Goal: Communication & Community: Answer question/provide support

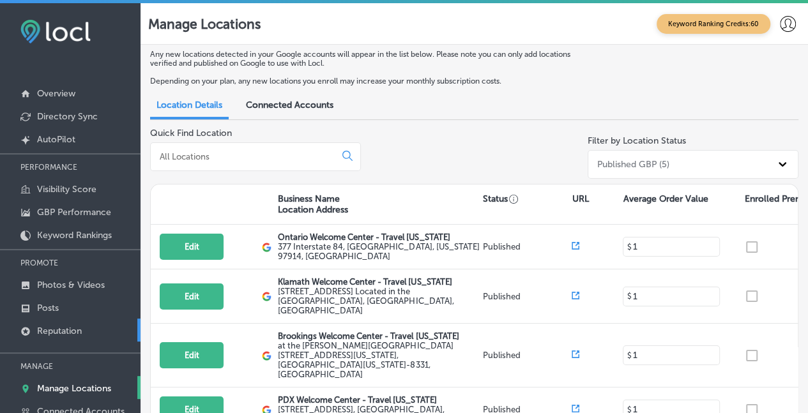
click at [51, 326] on p "Reputation" at bounding box center [59, 331] width 45 height 11
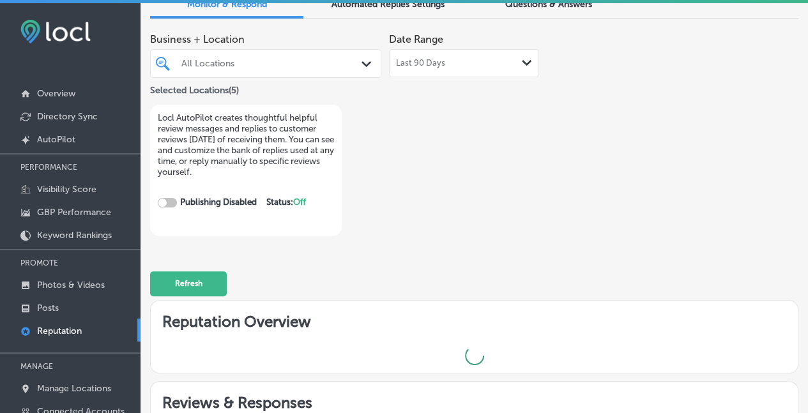
checkbox input "true"
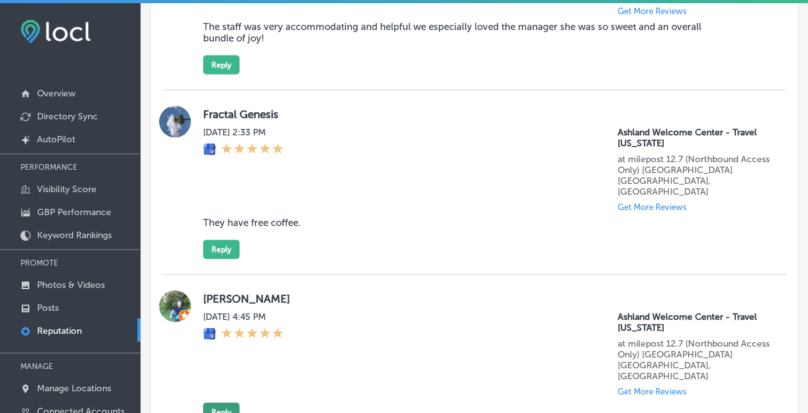
scroll to position [1337, 0]
click at [223, 402] on button "Reply" at bounding box center [221, 411] width 36 height 19
click at [228, 312] on div "[DATE] 4:45 PM" at bounding box center [243, 353] width 80 height 85
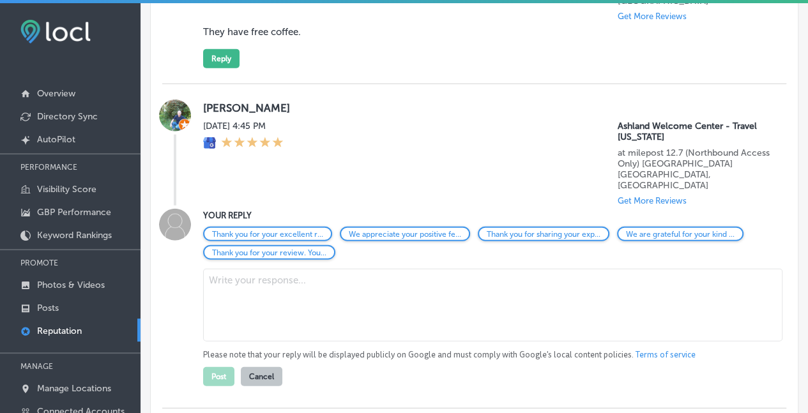
scroll to position [1529, 0]
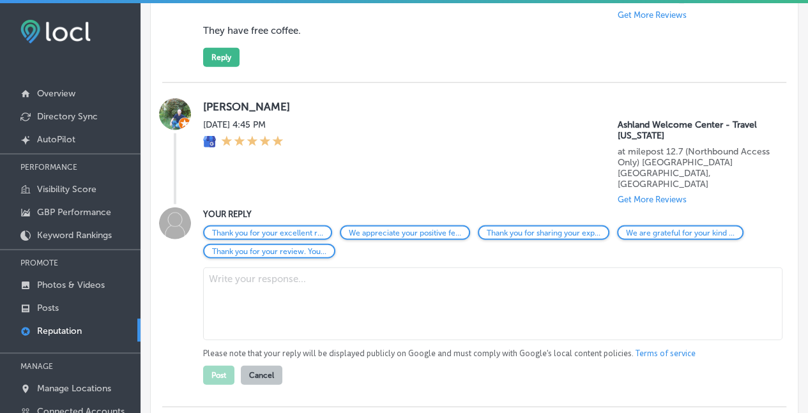
drag, startPoint x: 240, startPoint y: 220, endPoint x: 247, endPoint y: 218, distance: 6.5
click at [240, 268] on textarea at bounding box center [492, 304] width 579 height 73
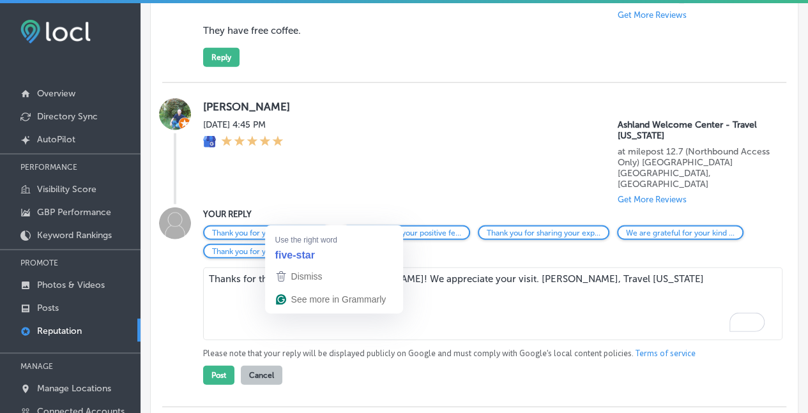
click at [293, 268] on textarea "Thanks for the five star review, [PERSON_NAME]! We appreciate your visit. [PERS…" at bounding box center [492, 304] width 579 height 73
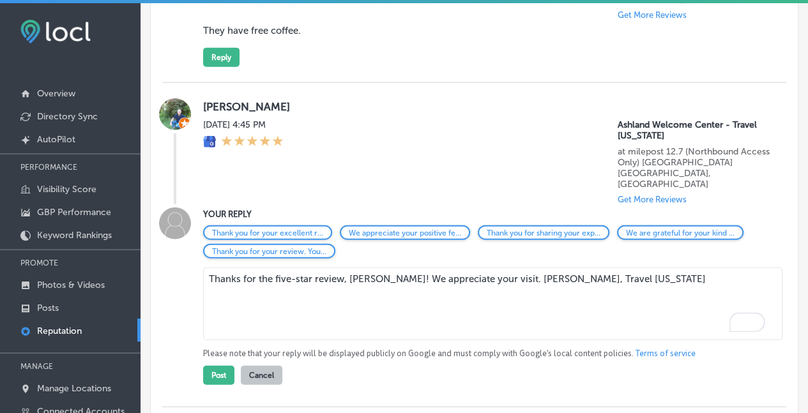
click at [595, 268] on textarea "Thanks for the five-star review, [PERSON_NAME]! We appreciate your visit. [PERS…" at bounding box center [492, 304] width 579 height 73
drag, startPoint x: 603, startPoint y: 215, endPoint x: 0, endPoint y: 229, distance: 603.2
click at [0, 229] on div "iconmonstr-menu-thin copy Created with Sketch. Overview Directory Sync Created …" at bounding box center [404, 209] width 808 height 413
type textarea "Thanks for the five-star review, [PERSON_NAME]! We appreciate your visit. [PERS…"
click at [212, 366] on button "Post" at bounding box center [218, 375] width 31 height 19
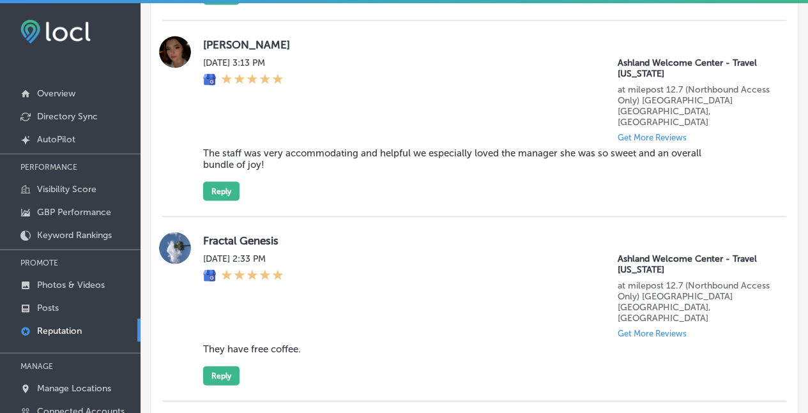
scroll to position [1210, 0]
click at [212, 367] on button "Reply" at bounding box center [221, 376] width 36 height 19
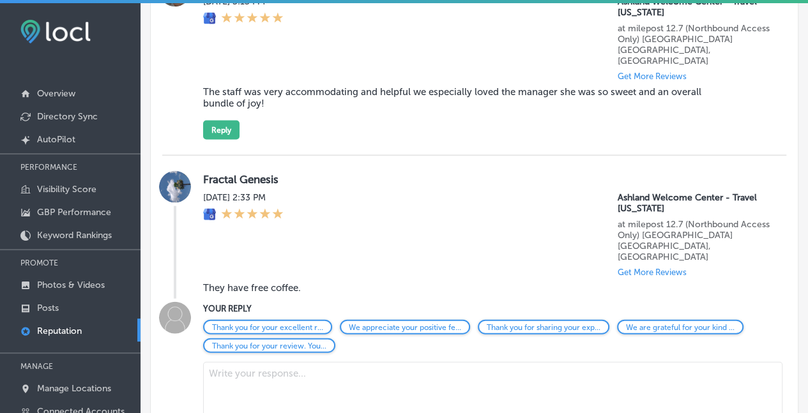
click at [231, 362] on textarea at bounding box center [492, 398] width 579 height 73
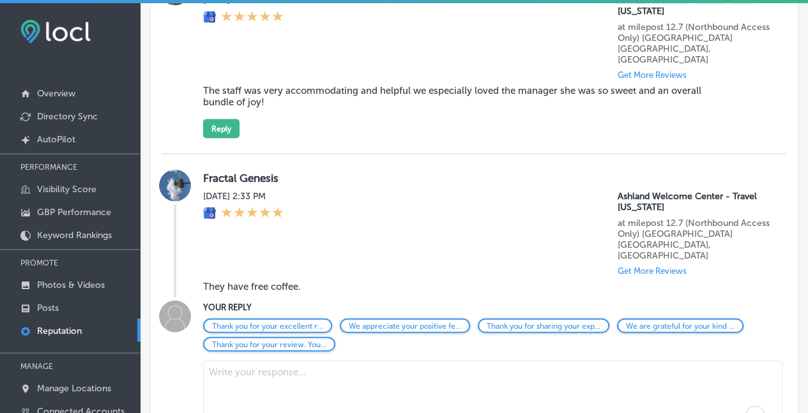
scroll to position [1273, 0]
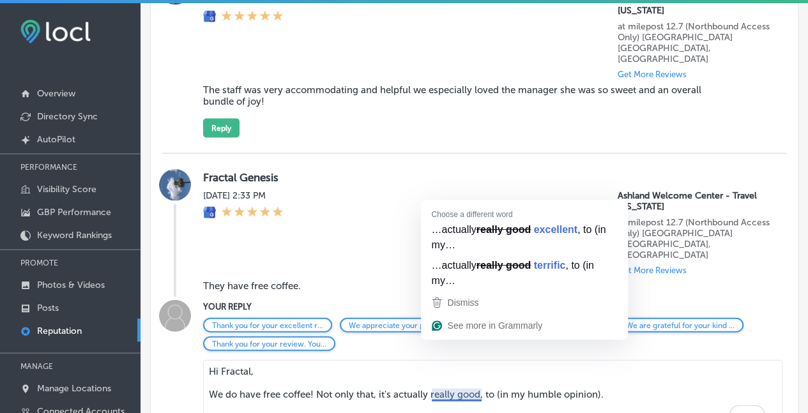
click at [452, 360] on textarea "Hi Fractal, We do have free coffee! Not only that, it's actually really good, t…" at bounding box center [492, 396] width 579 height 73
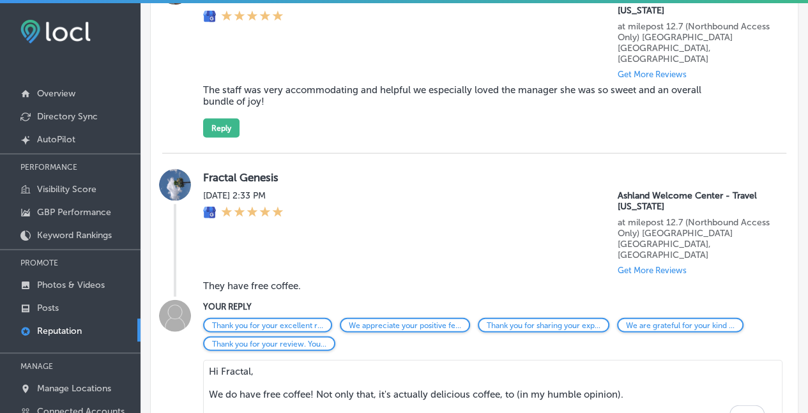
drag, startPoint x: 515, startPoint y: 345, endPoint x: 508, endPoint y: 346, distance: 6.4
click at [508, 360] on textarea "Hi Fractal, We do have free coffee! Not only that, it's actually delicious coff…" at bounding box center [492, 396] width 579 height 73
drag, startPoint x: 511, startPoint y: 335, endPoint x: 510, endPoint y: 342, distance: 6.5
click at [510, 360] on textarea "Hi Fractal, We do have free coffee! Not only that, it's actually delicious coff…" at bounding box center [492, 396] width 579 height 73
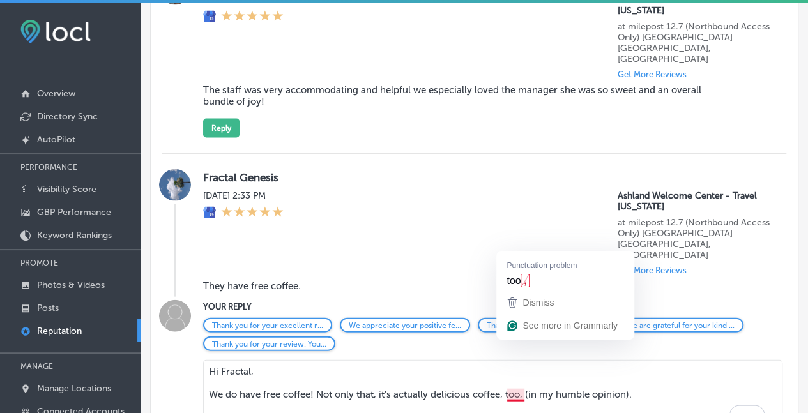
click at [510, 360] on textarea "Hi Fractal, We do have free coffee! Not only that, it's actually delicious coff…" at bounding box center [492, 396] width 579 height 73
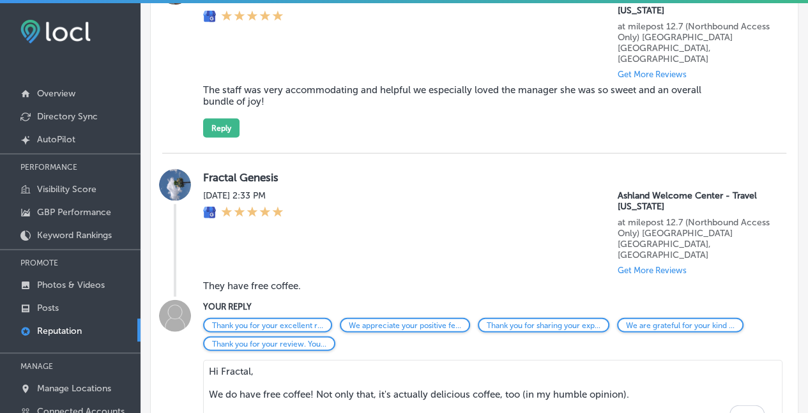
click at [655, 360] on textarea "Hi Fractal, We do have free coffee! Not only that, it's actually delicious coff…" at bounding box center [492, 396] width 579 height 73
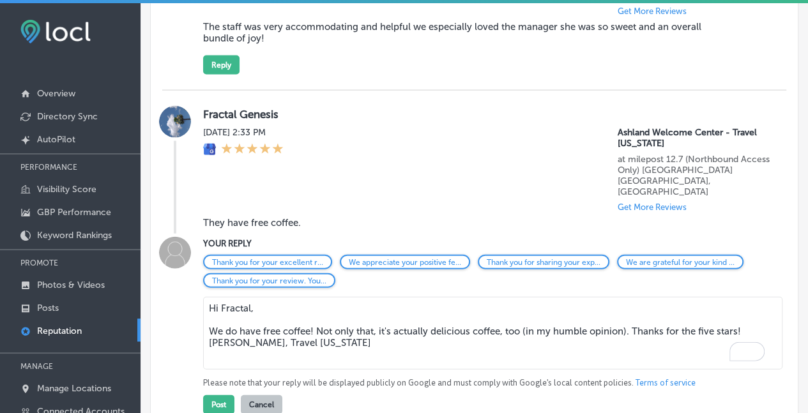
scroll to position [1336, 0]
type textarea "Hi Fractal, We do have free coffee! Not only that, it's actually delicious coff…"
click at [216, 395] on button "Post" at bounding box center [218, 404] width 31 height 19
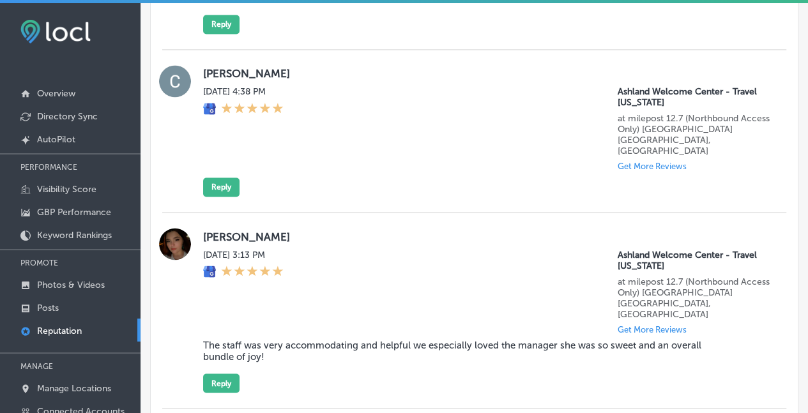
scroll to position [1018, 0]
click at [220, 374] on button "Reply" at bounding box center [221, 383] width 36 height 19
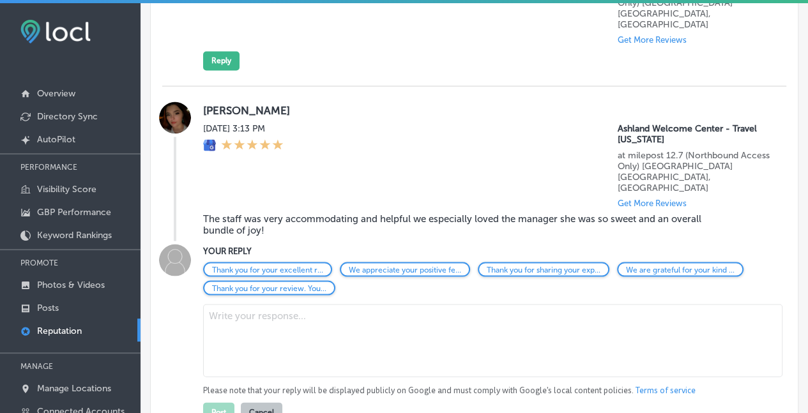
click at [206, 304] on textarea at bounding box center [492, 340] width 579 height 73
click at [215, 304] on textarea "To enrich screen reader interactions, please activate Accessibility in Grammarl…" at bounding box center [492, 340] width 579 height 73
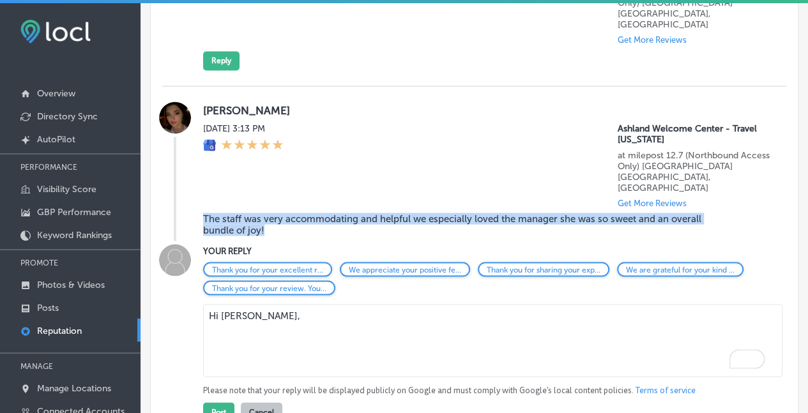
drag, startPoint x: 236, startPoint y: 189, endPoint x: 199, endPoint y: 178, distance: 38.8
click at [199, 178] on div "[PERSON_NAME] [DATE] 3:13 PM [GEOGRAPHIC_DATA] - Travel [US_STATE] at milepost …" at bounding box center [474, 171] width 624 height 139
copy blockquote "The staff was very accommodating and helpful we especially loved the manager sh…"
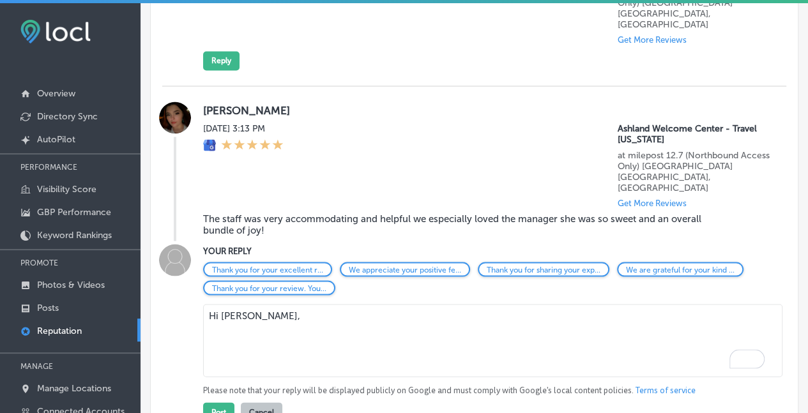
click at [213, 304] on textarea "Hi [PERSON_NAME]," at bounding box center [492, 340] width 579 height 73
click at [249, 304] on textarea "Hi [PERSON_NAME]," at bounding box center [492, 340] width 579 height 73
paste textarea ""Thank you for this wonderful review! Our manager will be thrilled to read your…"
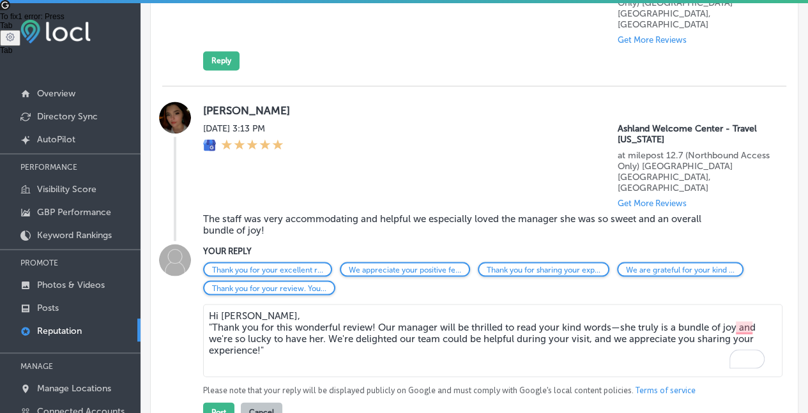
click at [211, 304] on textarea "Hi [PERSON_NAME], "Thank you for this wonderful review! Our manager will be thr…" at bounding box center [492, 340] width 579 height 73
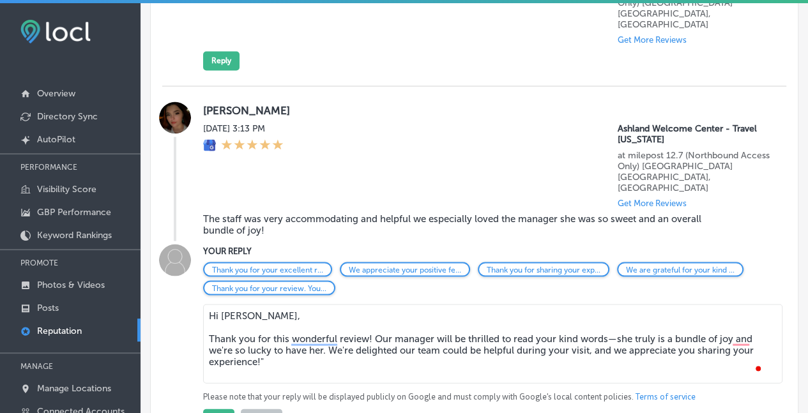
click at [318, 304] on textarea "Hi [PERSON_NAME], Thank you for this wonderful review! Our manager will be thri…" at bounding box center [492, 343] width 579 height 79
click at [602, 306] on textarea "Hi [PERSON_NAME], Thank you for this wonderful review! Our manager will be thri…" at bounding box center [492, 343] width 579 height 79
drag, startPoint x: 430, startPoint y: 297, endPoint x: 446, endPoint y: 303, distance: 17.0
click at [435, 304] on textarea "Hi [PERSON_NAME], Thank you for this wonderful review! Our manager will be thri…" at bounding box center [492, 343] width 579 height 79
drag, startPoint x: 654, startPoint y: 297, endPoint x: 655, endPoint y: 311, distance: 14.1
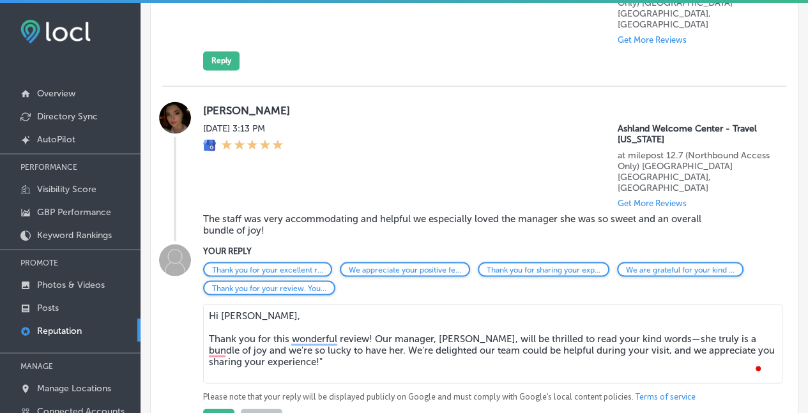
click at [653, 304] on textarea "Hi [PERSON_NAME], Thank you for this wonderful review! Our manager, [PERSON_NAM…" at bounding box center [492, 343] width 579 height 79
drag, startPoint x: 696, startPoint y: 297, endPoint x: 664, endPoint y: 300, distance: 32.1
click at [664, 304] on textarea "Hi [PERSON_NAME], Thank you for this wonderful review! Our manager, [PERSON_NAM…" at bounding box center [492, 343] width 579 height 79
click at [219, 308] on textarea "Hi [PERSON_NAME], Thank you for this wonderful review! Our manager, [PERSON_NAM…" at bounding box center [492, 343] width 579 height 79
click at [313, 304] on textarea "Hi [PERSON_NAME], Thank you for this wonderful review! Our manager, [PERSON_NAM…" at bounding box center [492, 343] width 579 height 79
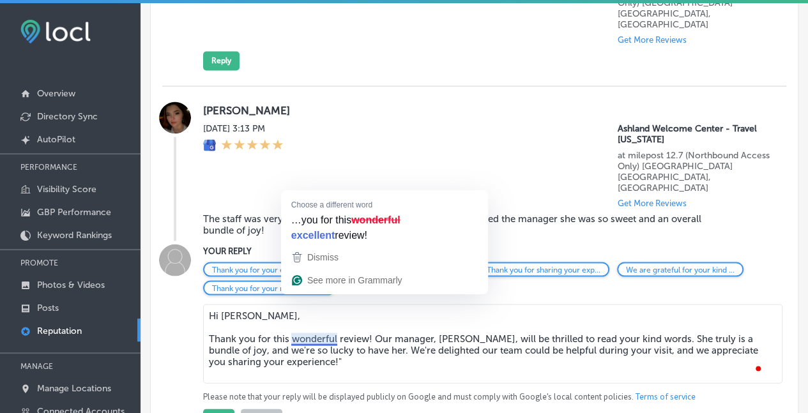
click at [331, 326] on textarea "Hi [PERSON_NAME], Thank you for this wonderful review! Our manager, [PERSON_NAM…" at bounding box center [492, 343] width 579 height 79
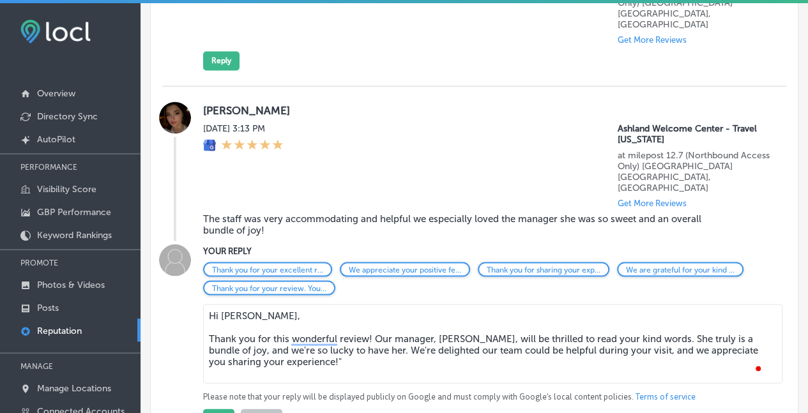
click at [308, 321] on textarea "Hi [PERSON_NAME], Thank you for this wonderful review! Our manager, [PERSON_NAM…" at bounding box center [492, 343] width 579 height 79
click at [469, 318] on textarea "Hi [PERSON_NAME], Thank you for this wonderful review! Our manager, [PERSON_NAM…" at bounding box center [492, 343] width 579 height 79
click at [771, 304] on textarea "Hi [PERSON_NAME], Thank you for this wonderful review! Our manager, [PERSON_NAM…" at bounding box center [492, 343] width 579 height 79
click at [297, 323] on textarea "Hi [PERSON_NAME], Thank you for this wonderful review! Our manager, [PERSON_NAM…" at bounding box center [492, 343] width 579 height 79
drag, startPoint x: 264, startPoint y: 311, endPoint x: 254, endPoint y: 310, distance: 10.2
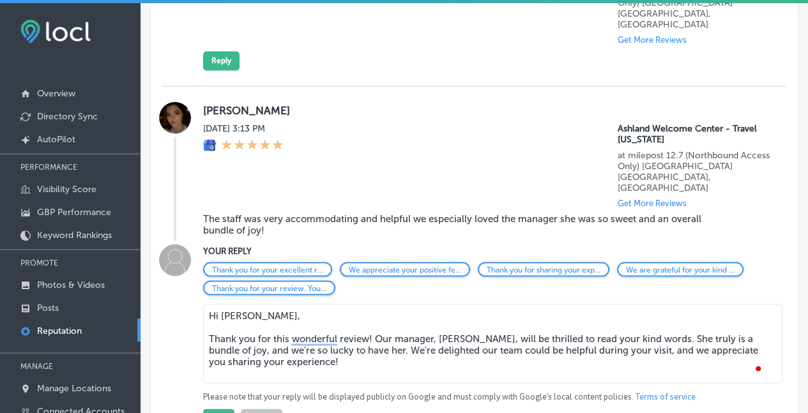
click at [254, 310] on textarea "Hi [PERSON_NAME], Thank you for this wonderful review! Our manager, [PERSON_NAM…" at bounding box center [492, 343] width 579 height 79
drag, startPoint x: 364, startPoint y: 330, endPoint x: 378, endPoint y: 332, distance: 14.2
click at [364, 330] on textarea "Hi [PERSON_NAME], Thank you for this wonderful review! Our manager, [PERSON_NAM…" at bounding box center [492, 343] width 579 height 79
click at [445, 325] on textarea "Hi [PERSON_NAME], Thank you for this wonderful review! Our manager, [PERSON_NAM…" at bounding box center [492, 343] width 579 height 79
click at [443, 307] on textarea "Hi [PERSON_NAME], Thank you for this wonderful review! Our manager, [PERSON_NAM…" at bounding box center [492, 343] width 579 height 79
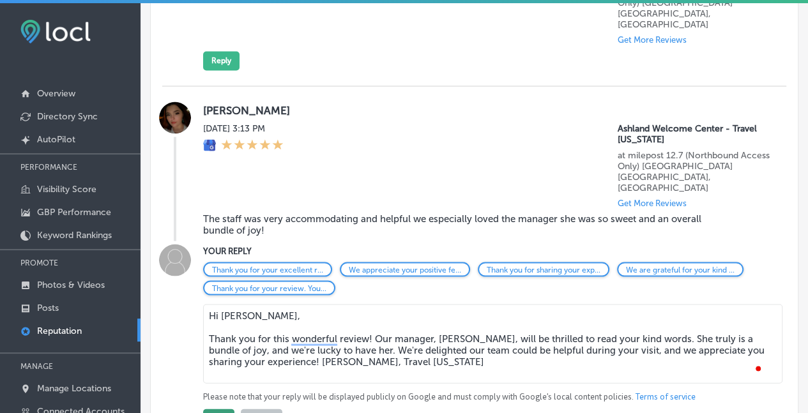
type textarea "Hi [PERSON_NAME], Thank you for this wonderful review! Our manager, [PERSON_NAM…"
click at [213, 409] on button "Post" at bounding box center [218, 418] width 31 height 19
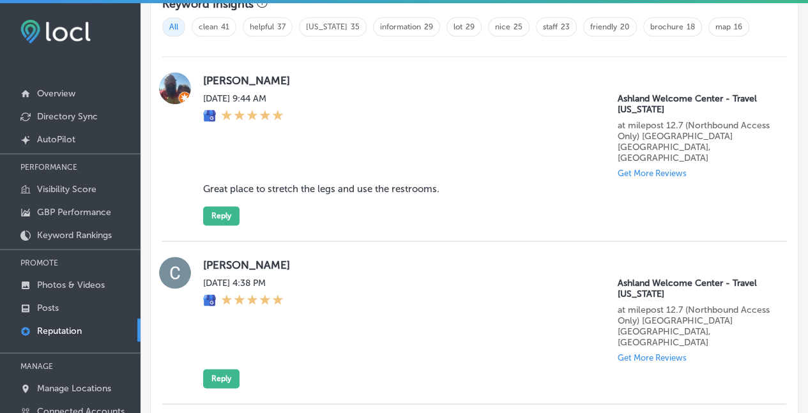
scroll to position [827, 0]
click at [218, 369] on button "Reply" at bounding box center [221, 378] width 36 height 19
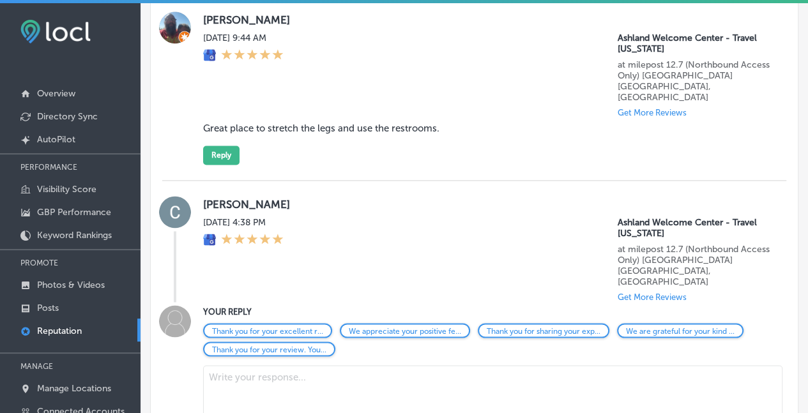
click at [263, 365] on textarea at bounding box center [492, 401] width 579 height 73
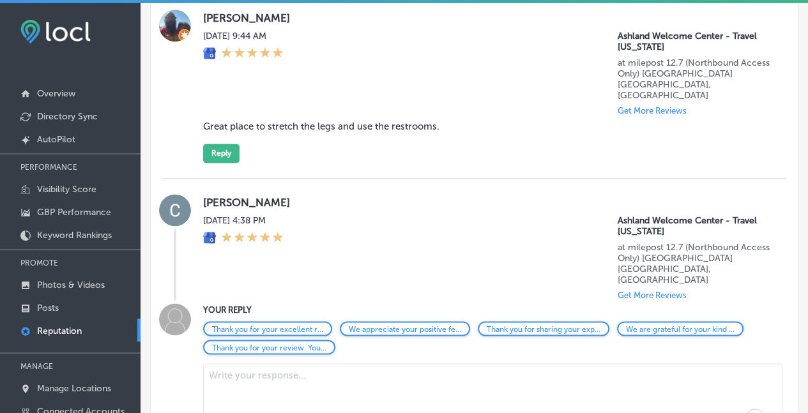
scroll to position [889, 0]
drag, startPoint x: 557, startPoint y: 353, endPoint x: 132, endPoint y: 348, distance: 425.5
click at [116, 346] on div "iconmonstr-menu-thin copy Created with Sketch. Overview Directory Sync Created …" at bounding box center [404, 209] width 808 height 413
click at [298, 391] on textarea "Hi [PERSON_NAME], thank you for the five-star review! [PERSON_NAME], Travel [US…" at bounding box center [492, 399] width 579 height 73
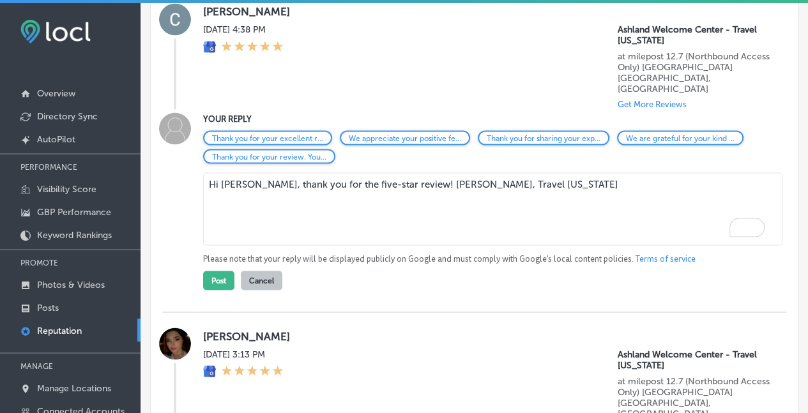
scroll to position [1081, 0]
type textarea "Hi [PERSON_NAME], thank you for the five-star review! [PERSON_NAME], Travel [US…"
click at [213, 270] on button "Post" at bounding box center [218, 279] width 31 height 19
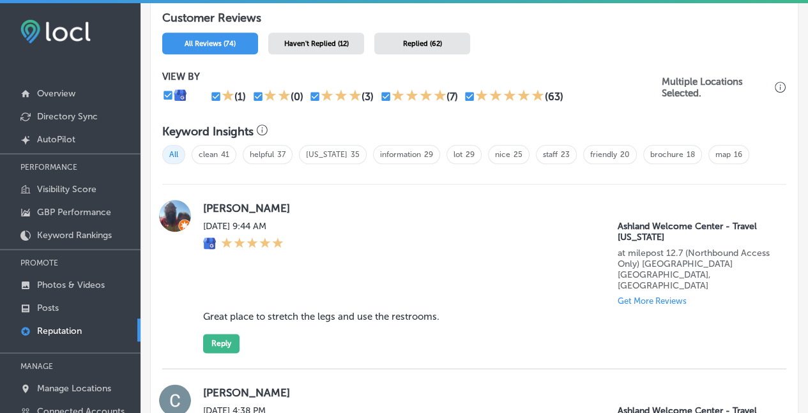
scroll to position [698, 0]
click at [218, 335] on button "Reply" at bounding box center [221, 344] width 36 height 19
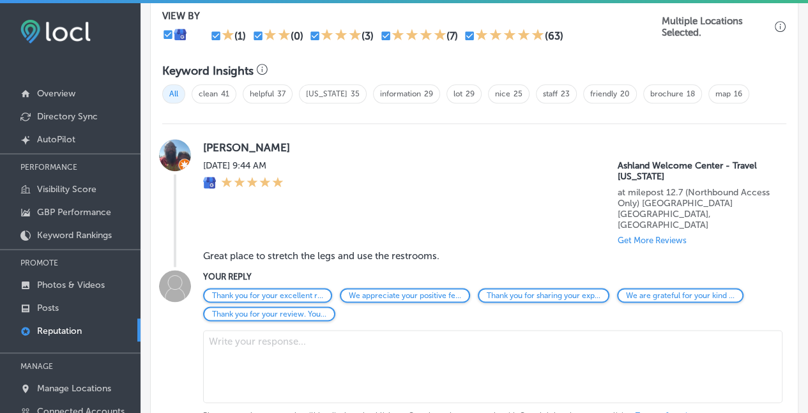
click at [233, 330] on textarea at bounding box center [492, 366] width 579 height 73
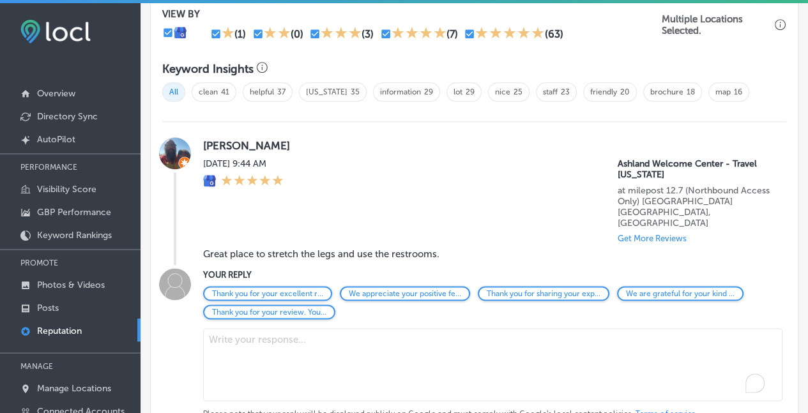
scroll to position [761, 0]
type textarea "Hi [PERSON_NAME],"
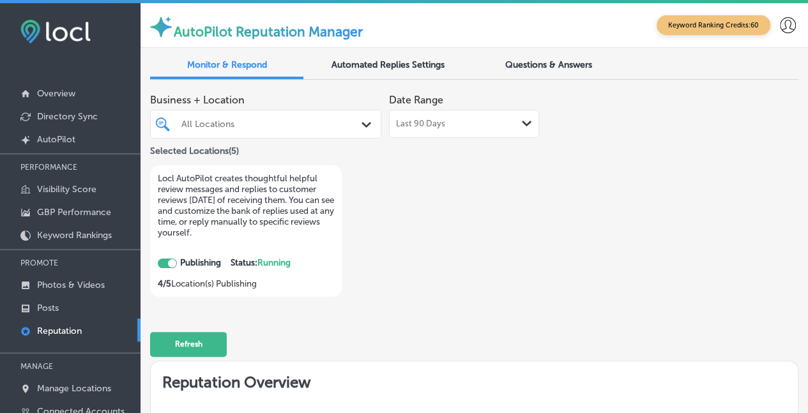
scroll to position [761, 0]
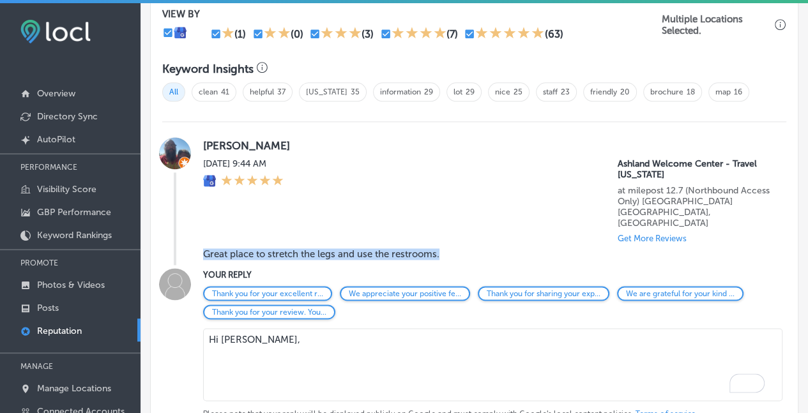
click at [206, 248] on blockquote "Great place to stretch the legs and use the restrooms." at bounding box center [465, 253] width 525 height 11
click at [223, 347] on textarea "Hi [PERSON_NAME]," at bounding box center [492, 364] width 579 height 73
paste textarea ""Thank you for the review! We're glad we could provide a convenient stop for yo…"
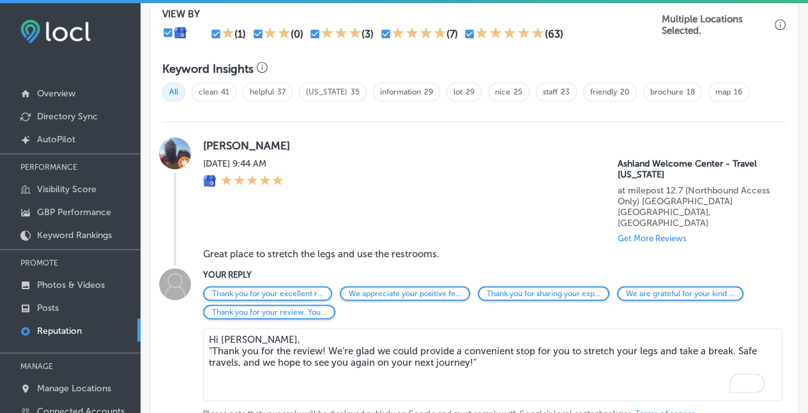
drag, startPoint x: 212, startPoint y: 333, endPoint x: 253, endPoint y: 383, distance: 64.5
click at [212, 334] on textarea "Hi Travis, "Thank you for the review! We're glad we could provide a convenient …" at bounding box center [492, 364] width 579 height 73
click at [484, 342] on textarea "Hi Travis, Thank you for the review! We're glad we could provide a convenient s…" at bounding box center [492, 364] width 579 height 73
click at [258, 328] on textarea "Hi Travis, Thank you for the review! We're glad we could provide a convenient s…" at bounding box center [492, 364] width 579 height 73
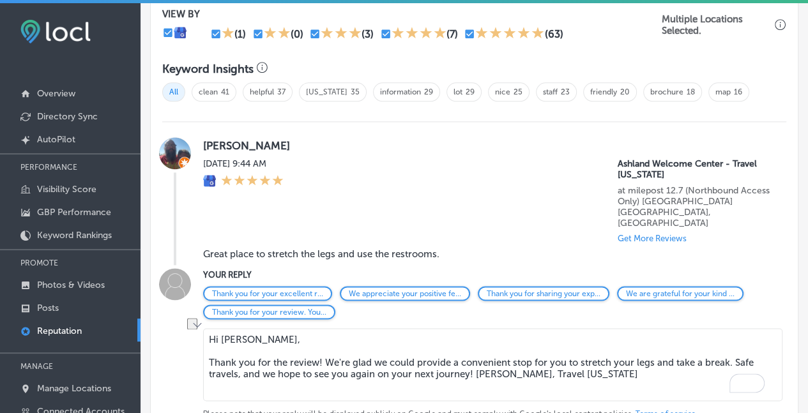
drag, startPoint x: 459, startPoint y: 347, endPoint x: 374, endPoint y: 343, distance: 84.4
click at [374, 343] on textarea "Hi Travis, Thank you for the review! We're glad we could provide a convenient s…" at bounding box center [492, 364] width 579 height 73
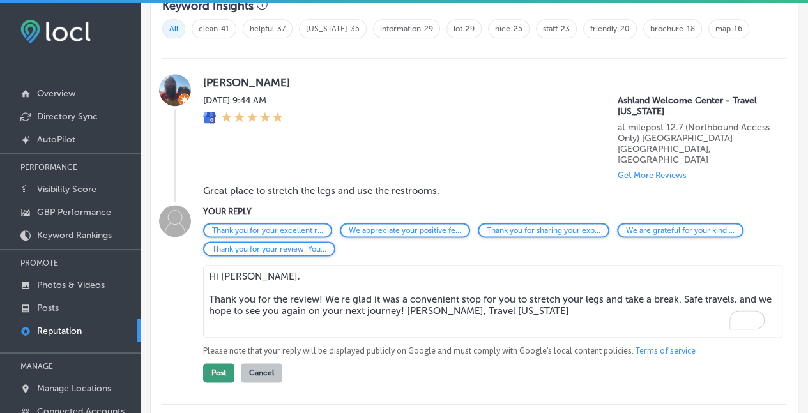
scroll to position [825, 0]
type textarea "Hi Travis, Thank you for the review! We're glad it was a convenient stop for yo…"
click at [213, 363] on button "Post" at bounding box center [218, 372] width 31 height 19
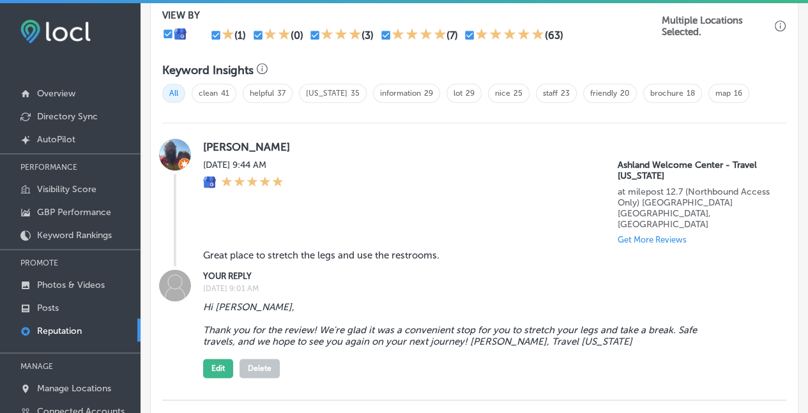
scroll to position [761, 0]
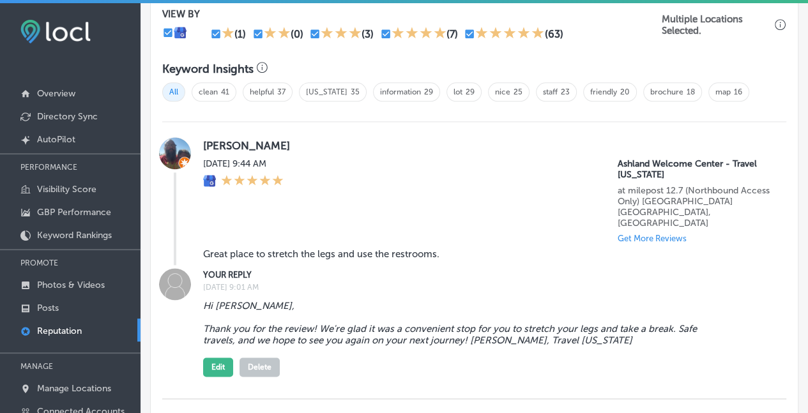
click at [47, 327] on p "Reputation" at bounding box center [59, 331] width 45 height 11
click at [63, 330] on p "Reputation" at bounding box center [59, 331] width 45 height 11
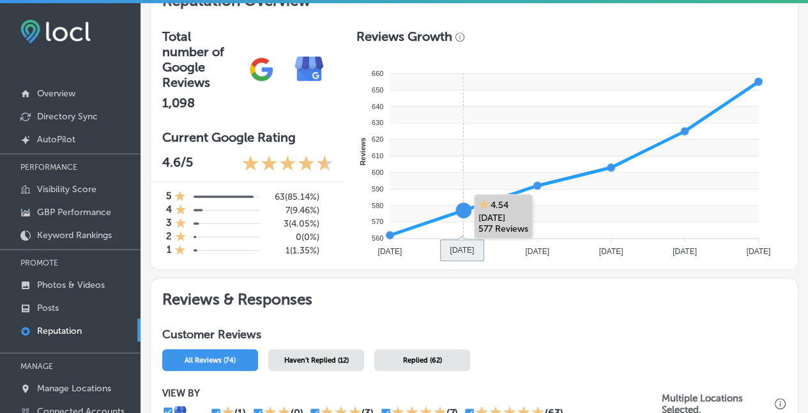
scroll to position [382, 0]
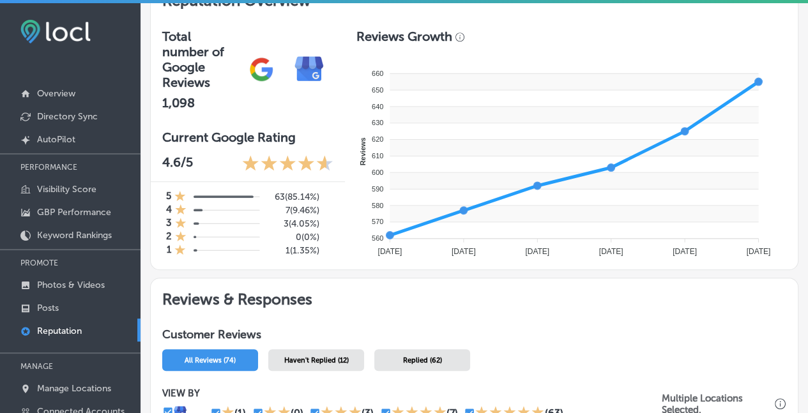
click at [56, 321] on link "Reputation" at bounding box center [70, 330] width 141 height 23
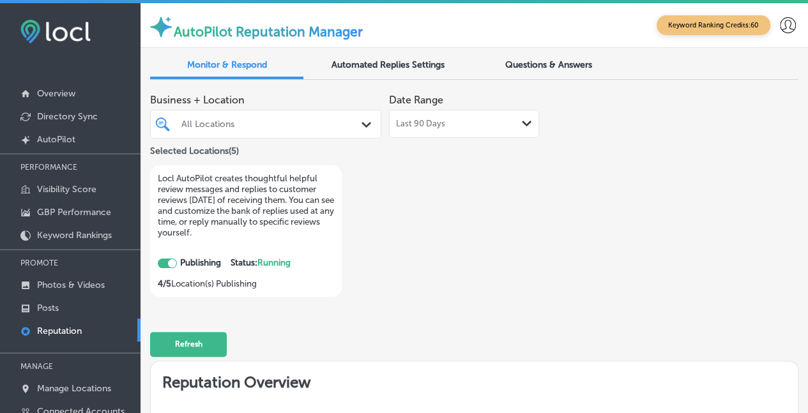
scroll to position [0, 0]
click at [362, 121] on div "Path Created with Sketch." at bounding box center [369, 125] width 14 height 14
click at [314, 105] on div "Business + Location All Locations Path Created with Sketch." at bounding box center [265, 113] width 231 height 51
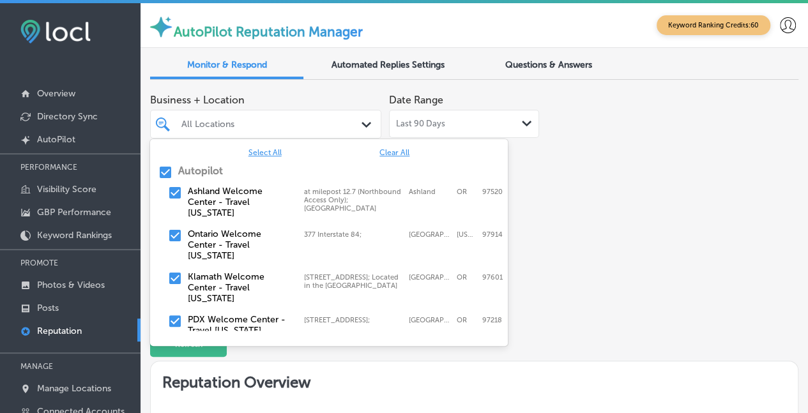
click at [362, 118] on div "Path Created with Sketch." at bounding box center [369, 125] width 14 height 14
click at [263, 145] on div "Select All Clear All Autopilot Ashland Welcome Center - Travel Oregon at milepo…" at bounding box center [329, 235] width 358 height 192
click at [262, 151] on span "Select All" at bounding box center [264, 152] width 33 height 9
click at [339, 88] on div "Business + Location option focused, 1 of 2. 6 results available. Use Up and Dow…" at bounding box center [265, 113] width 231 height 51
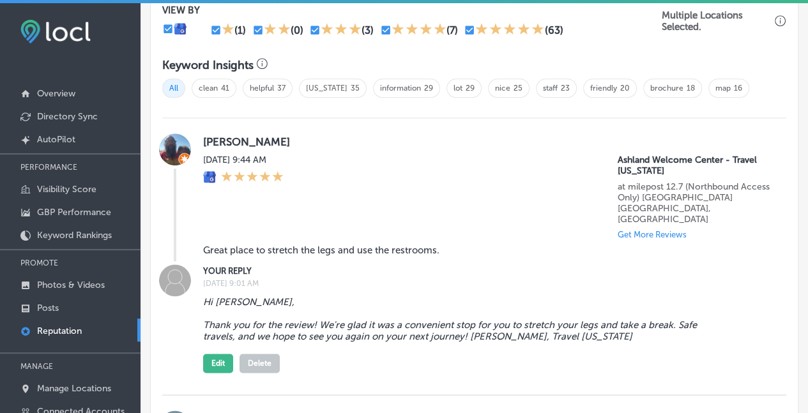
scroll to position [766, 0]
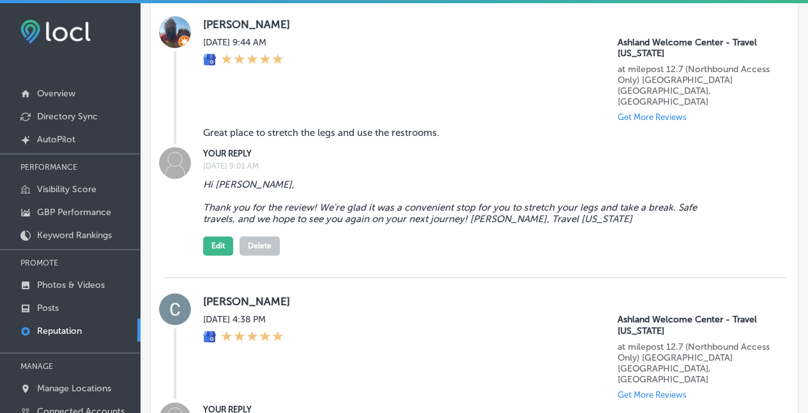
drag, startPoint x: 576, startPoint y: 217, endPoint x: 456, endPoint y: 160, distance: 132.0
click at [576, 217] on div "Hi Travis, Thank you for the review! We're glad it was a convenient stop for yo…" at bounding box center [487, 215] width 568 height 82
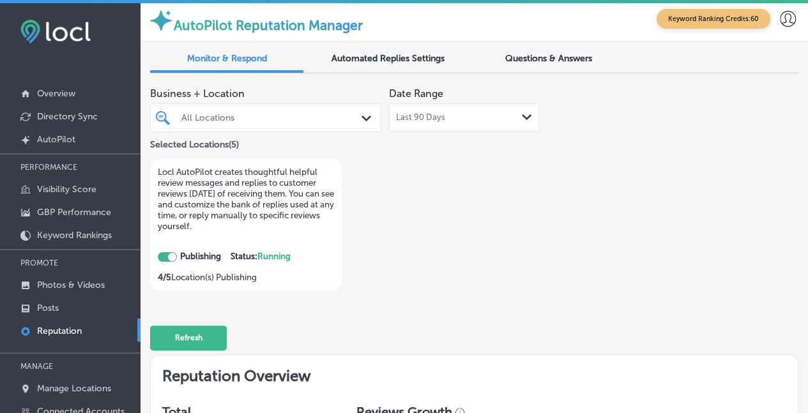
scroll to position [0, 0]
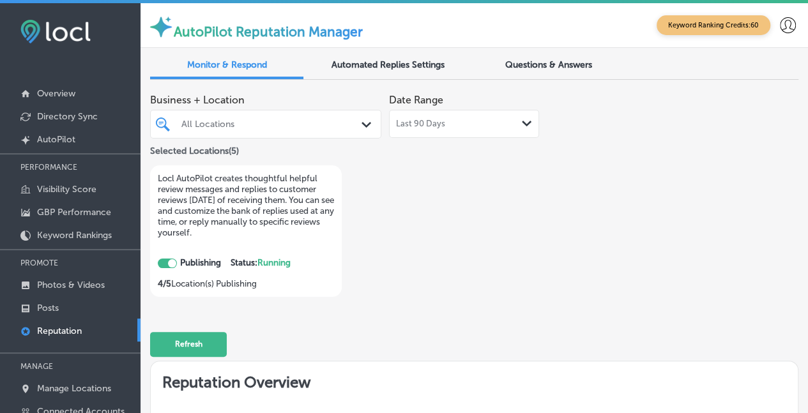
click at [45, 328] on p "Reputation" at bounding box center [59, 331] width 45 height 11
